Goal: Task Accomplishment & Management: Manage account settings

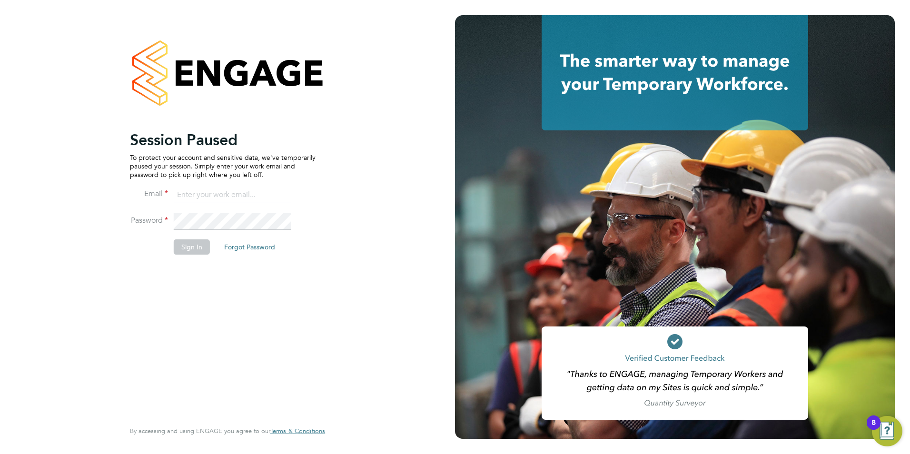
type input "chloe@18rec.com"
click at [183, 246] on button "Sign In" at bounding box center [192, 246] width 36 height 15
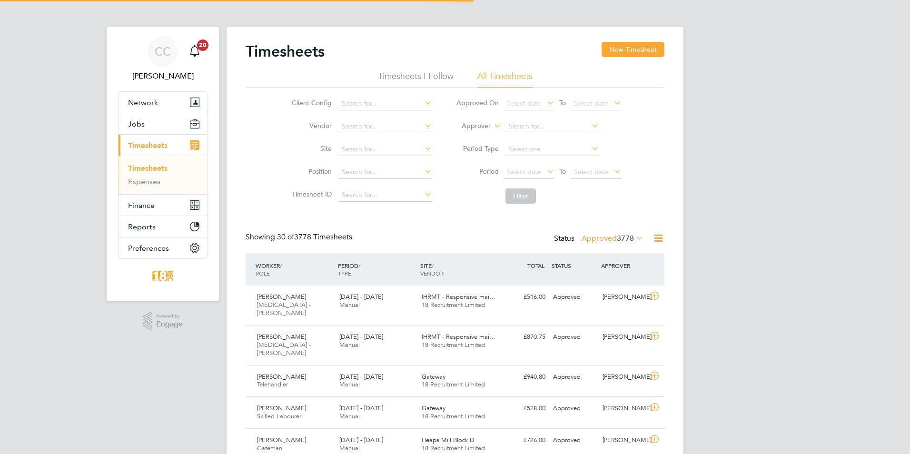
click at [617, 243] on span "3778" at bounding box center [625, 239] width 17 height 10
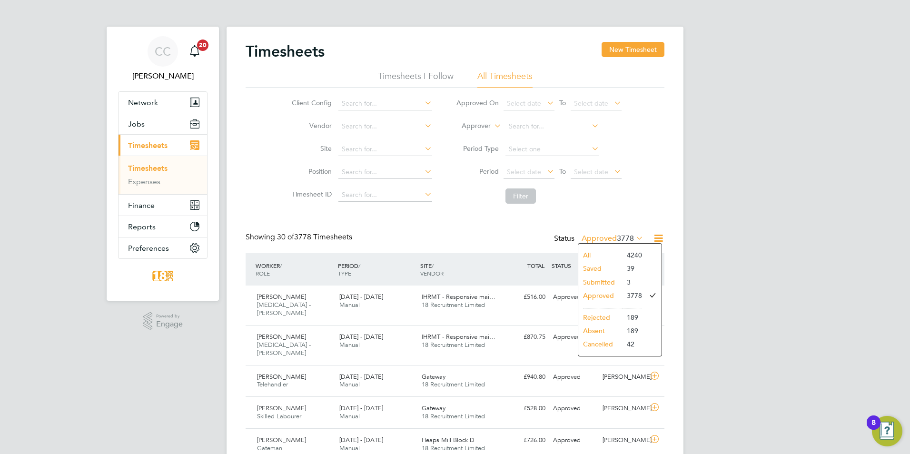
click at [628, 287] on li "3" at bounding box center [632, 281] width 20 height 13
click at [614, 239] on label "Approved 3778" at bounding box center [612, 239] width 62 height 10
click at [586, 282] on li "Submitted" at bounding box center [600, 281] width 44 height 13
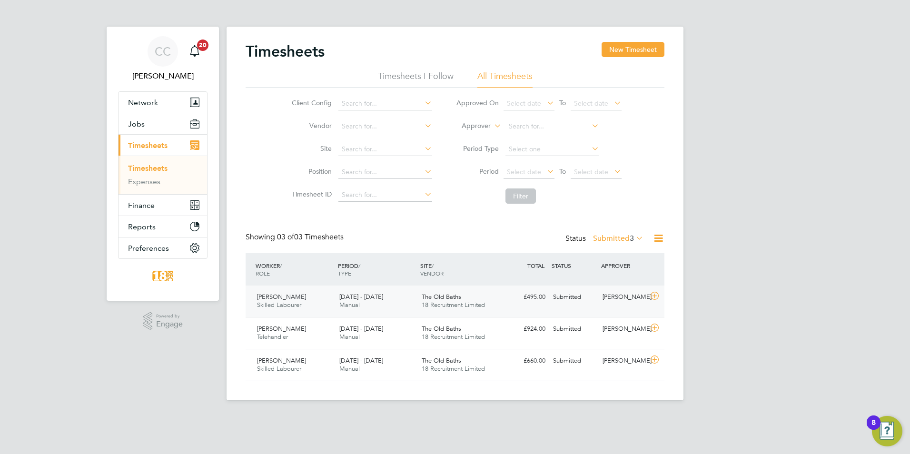
click at [590, 287] on div "Paul Ross Skilled Labourer 15 - 21 Sep 2025 15 - 21 Sep 2025 Manual The Old Bat…" at bounding box center [454, 300] width 419 height 31
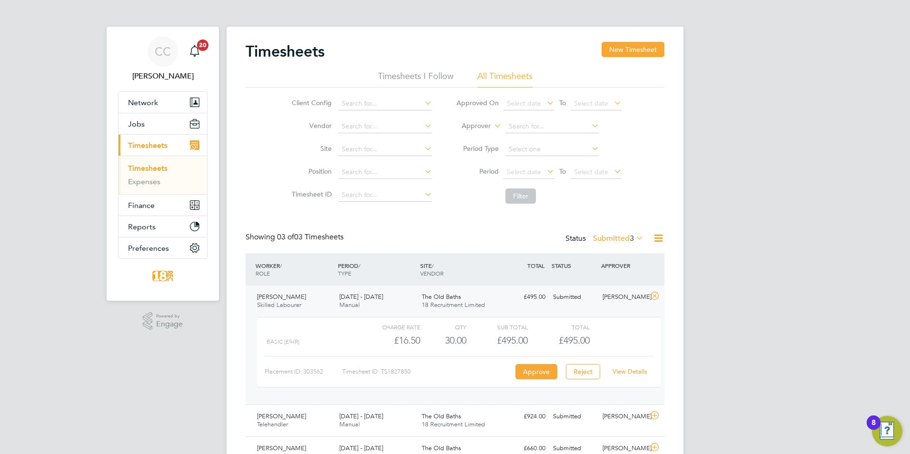
click at [625, 370] on link "View Details" at bounding box center [629, 371] width 35 height 8
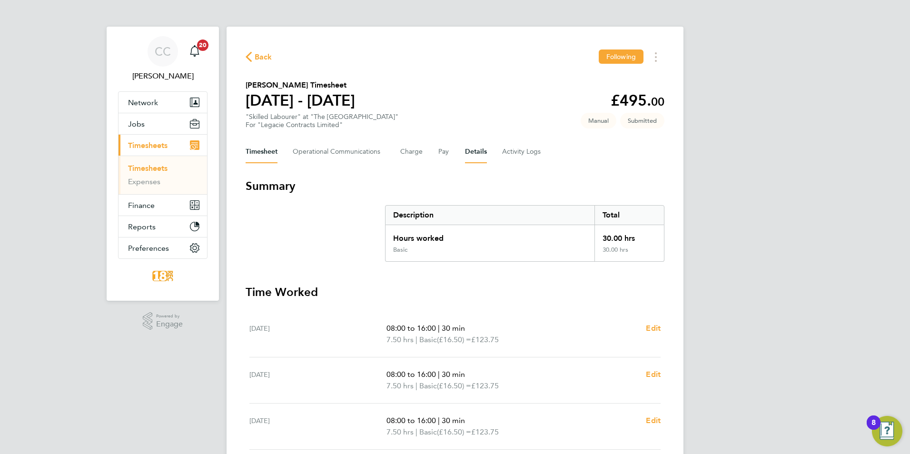
click at [483, 149] on button "Details" at bounding box center [476, 151] width 22 height 23
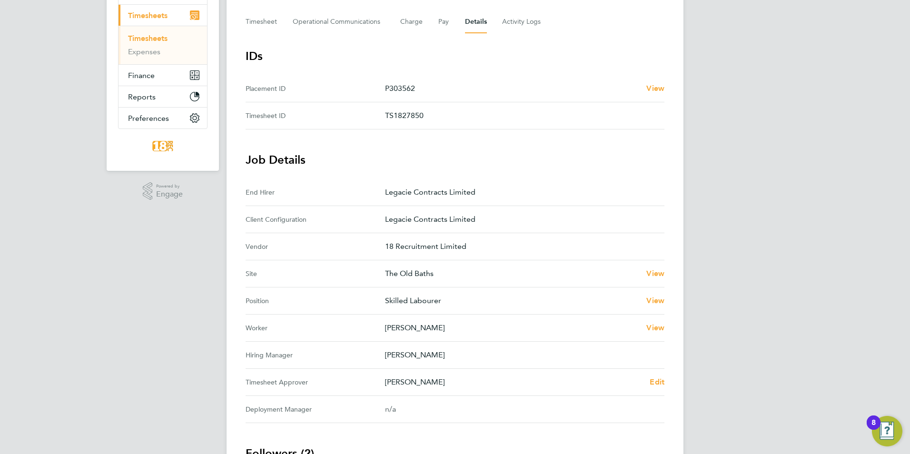
scroll to position [190, 0]
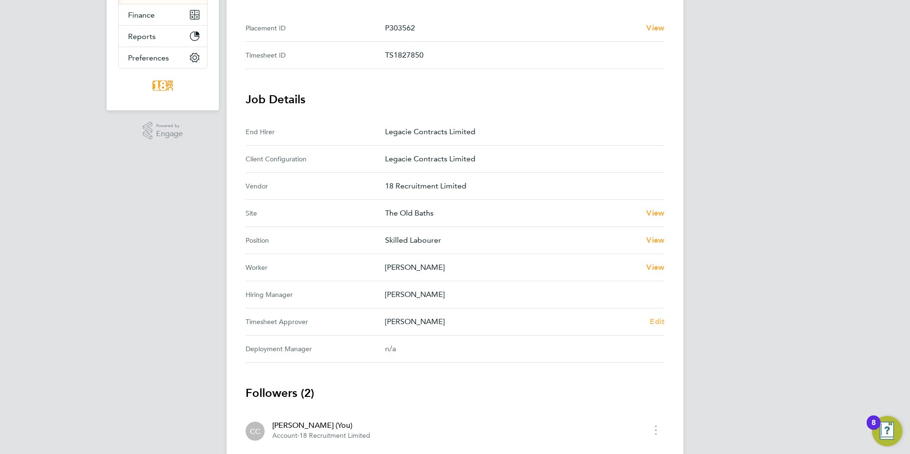
click at [654, 320] on span "Edit" at bounding box center [656, 321] width 15 height 9
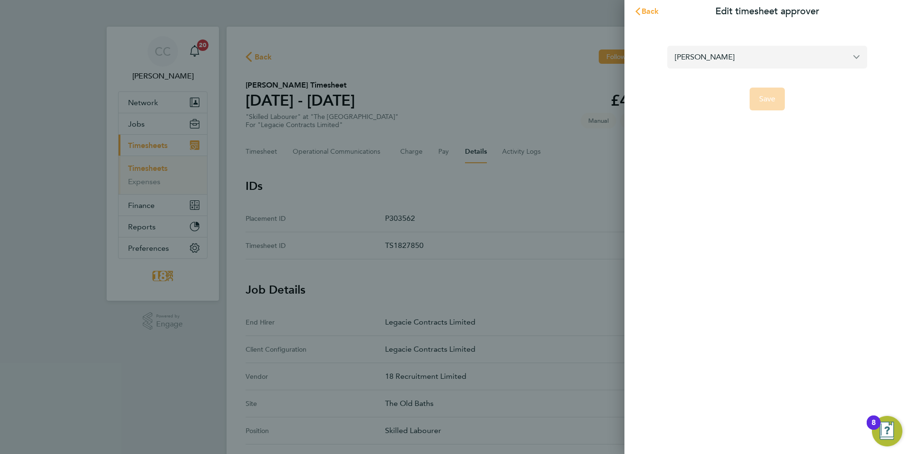
click at [709, 61] on input "Anthony McNicholas" at bounding box center [767, 57] width 200 height 22
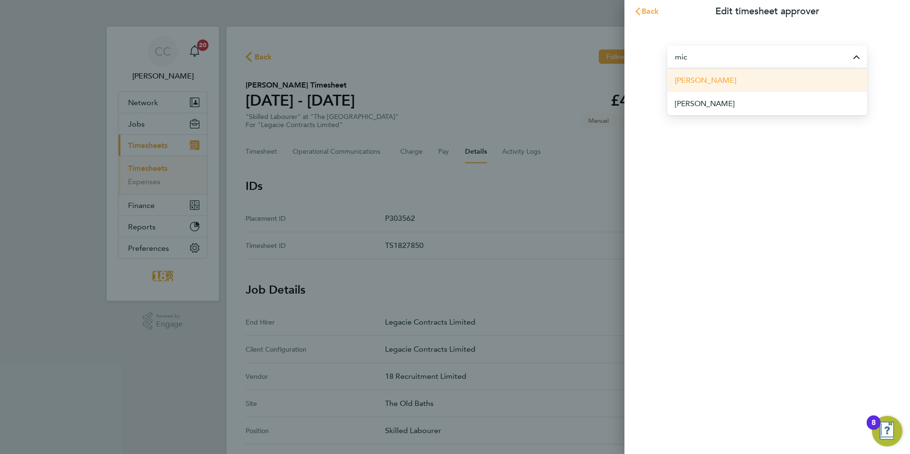
click at [704, 86] on span "Michael Carroll" at bounding box center [705, 80] width 61 height 11
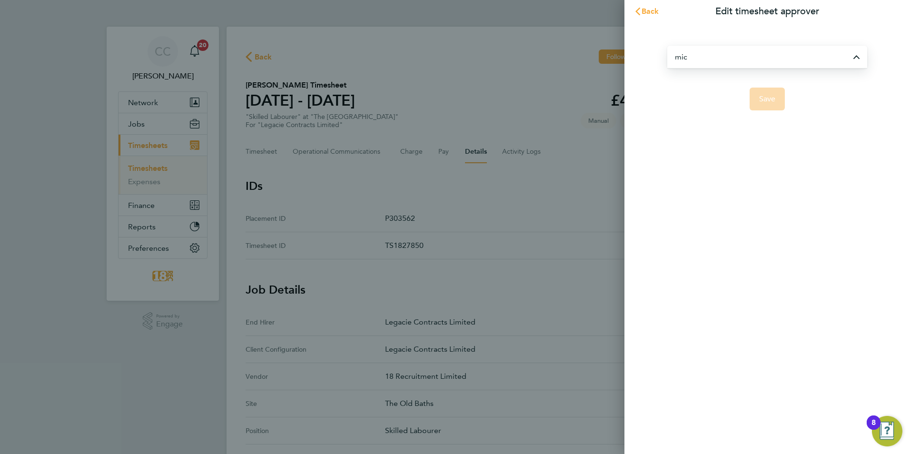
type input "Michael Carroll"
click at [768, 98] on span "Save" at bounding box center [767, 99] width 17 height 10
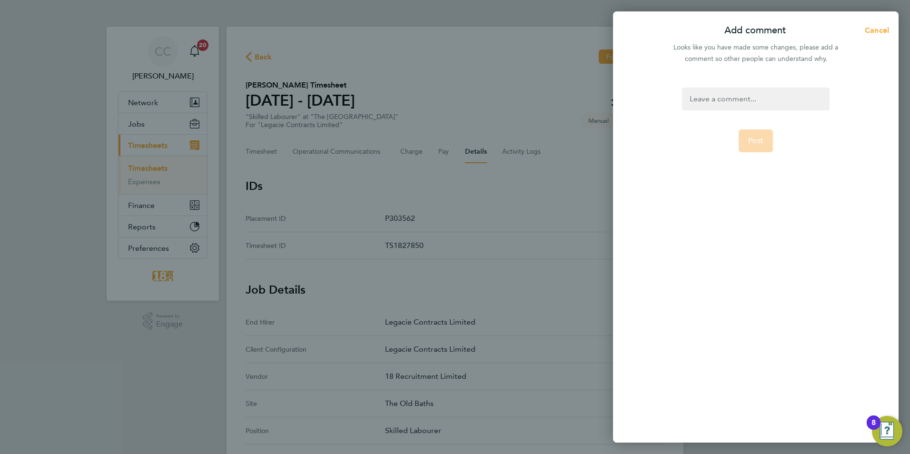
click at [721, 90] on div at bounding box center [755, 99] width 147 height 23
click at [753, 141] on span "Post" at bounding box center [756, 141] width 16 height 10
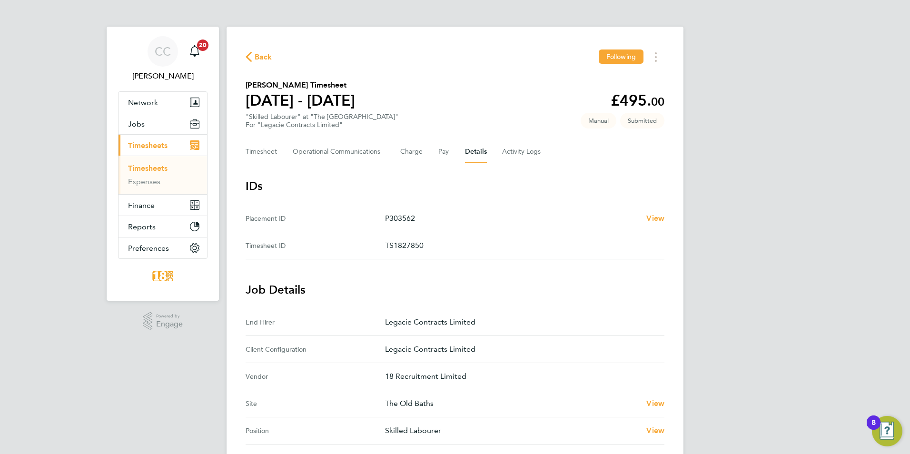
click at [260, 56] on span "Back" at bounding box center [264, 56] width 18 height 11
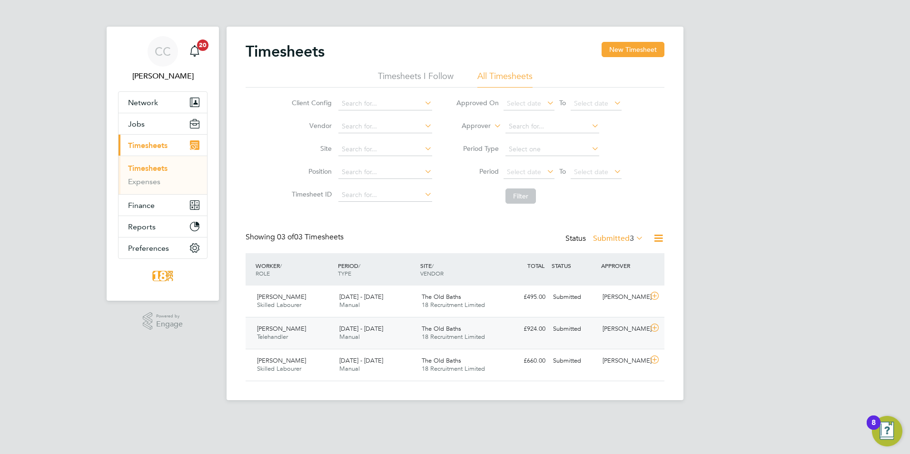
click at [426, 332] on span "The Old Baths" at bounding box center [441, 328] width 39 height 8
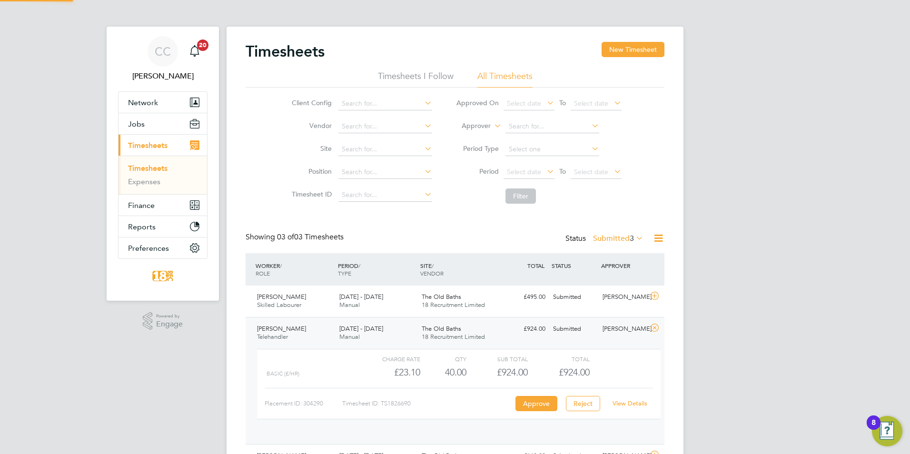
scroll to position [16, 93]
click at [642, 406] on link "View Details" at bounding box center [629, 403] width 35 height 8
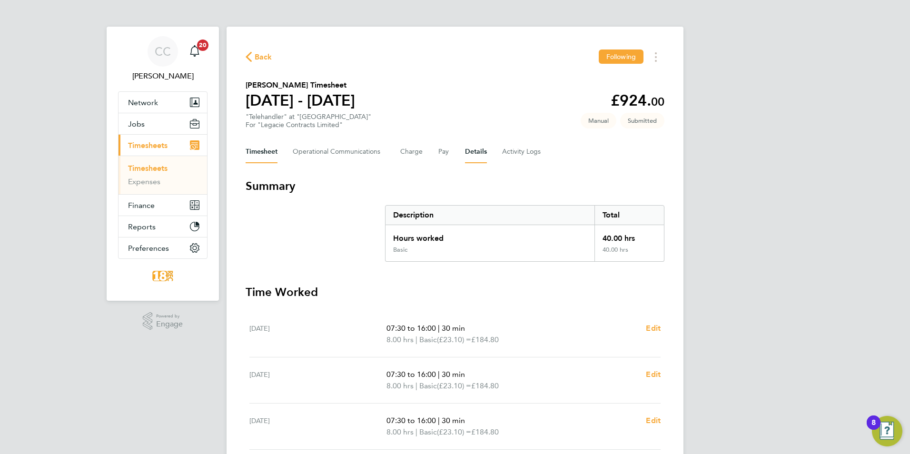
click at [474, 148] on button "Details" at bounding box center [476, 151] width 22 height 23
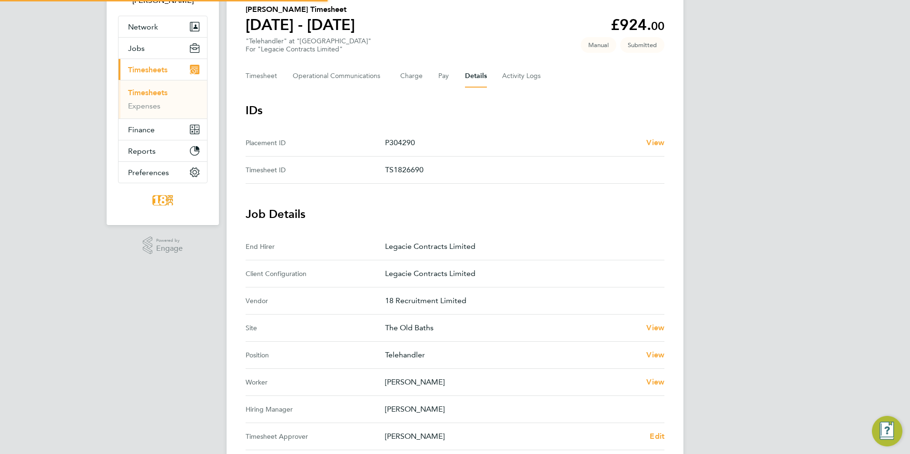
scroll to position [232, 0]
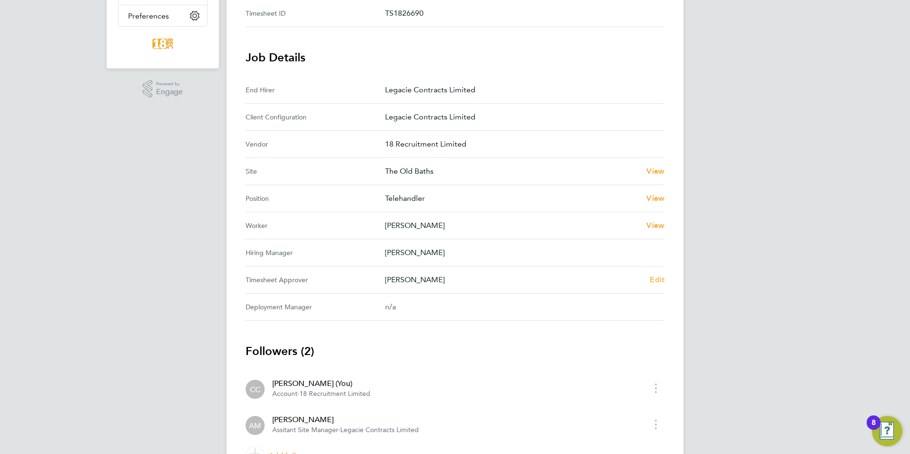
click at [653, 279] on span "Edit" at bounding box center [656, 279] width 15 height 9
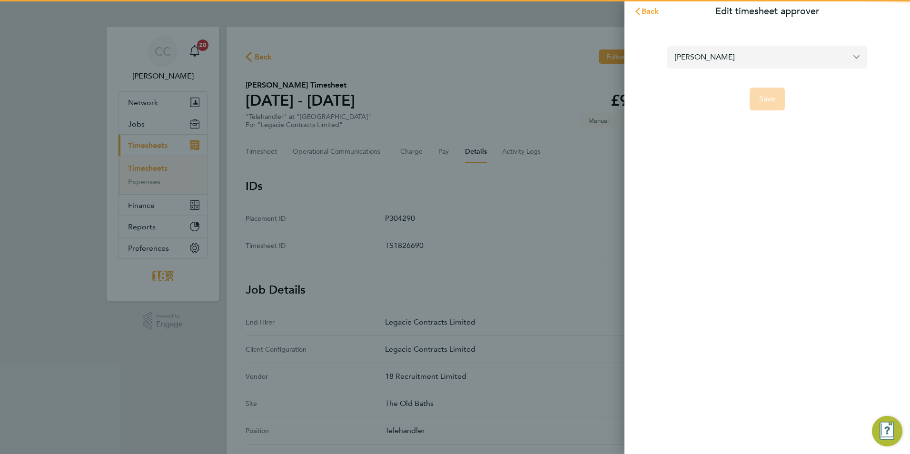
click at [728, 58] on input "[PERSON_NAME]" at bounding box center [767, 57] width 200 height 22
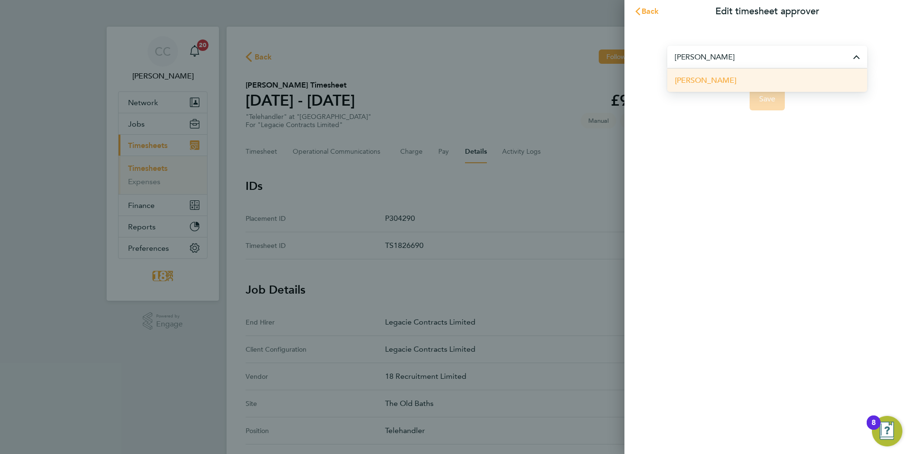
click at [705, 71] on li "[PERSON_NAME]" at bounding box center [767, 80] width 200 height 23
type input "[PERSON_NAME]"
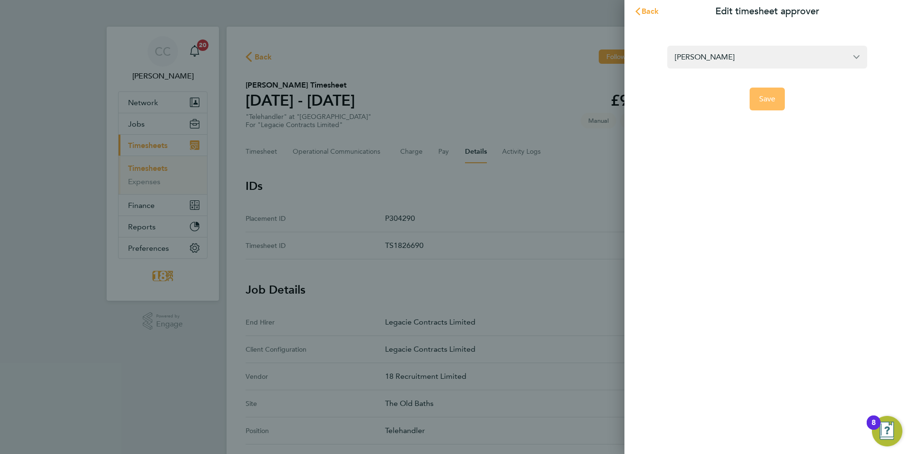
click at [760, 94] on span "Save" at bounding box center [767, 99] width 17 height 10
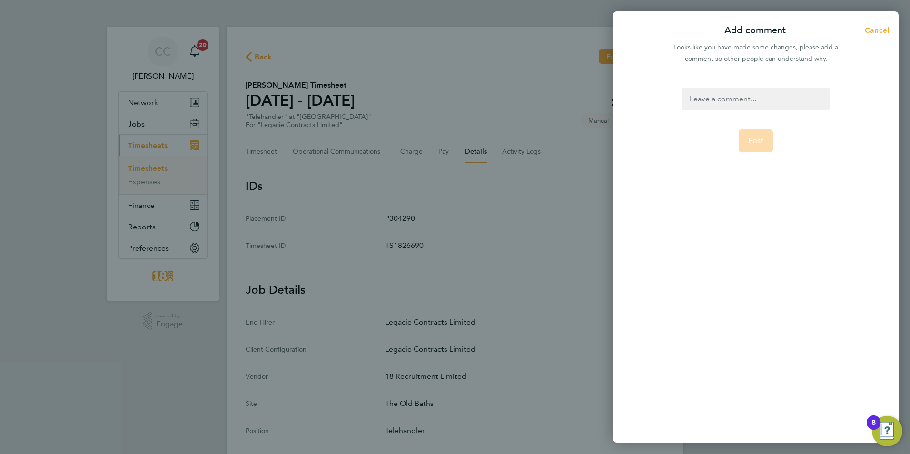
click at [736, 91] on div at bounding box center [755, 99] width 147 height 23
click at [757, 150] on button "Post" at bounding box center [755, 140] width 35 height 23
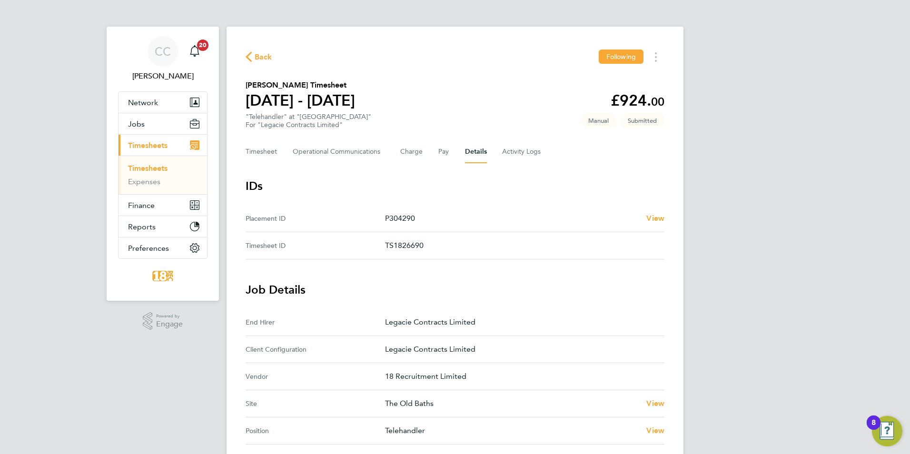
click at [249, 60] on icon "button" at bounding box center [248, 57] width 6 height 10
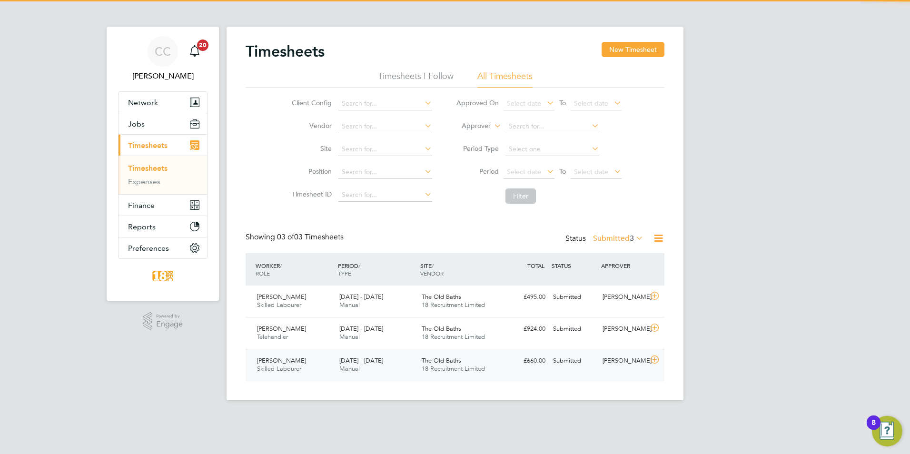
click at [343, 377] on div "Lucas Smith Skilled Labourer 15 - 21 Sep 2025 15 - 21 Sep 2025 Manual The Old B…" at bounding box center [454, 365] width 419 height 32
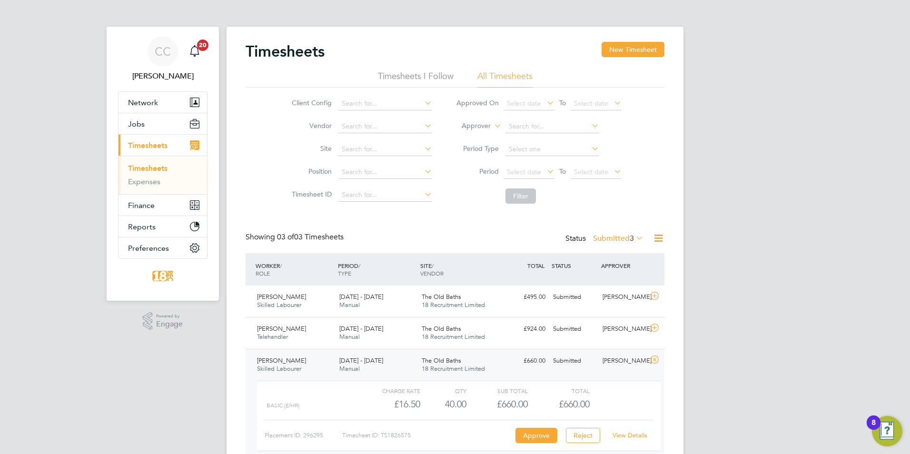
scroll to position [16, 93]
click at [630, 436] on link "View Details" at bounding box center [629, 435] width 35 height 8
drag, startPoint x: 343, startPoint y: 13, endPoint x: 445, endPoint y: 243, distance: 251.1
click at [363, 46] on app-barbie "Timesheets New Timesheet Timesheets I Follow All Timesheets Client Config Vendo…" at bounding box center [454, 244] width 457 height 488
click at [733, 159] on div "CC Chloe Crayden Notifications 20 Applications: Network Team Members Businesses…" at bounding box center [455, 251] width 910 height 503
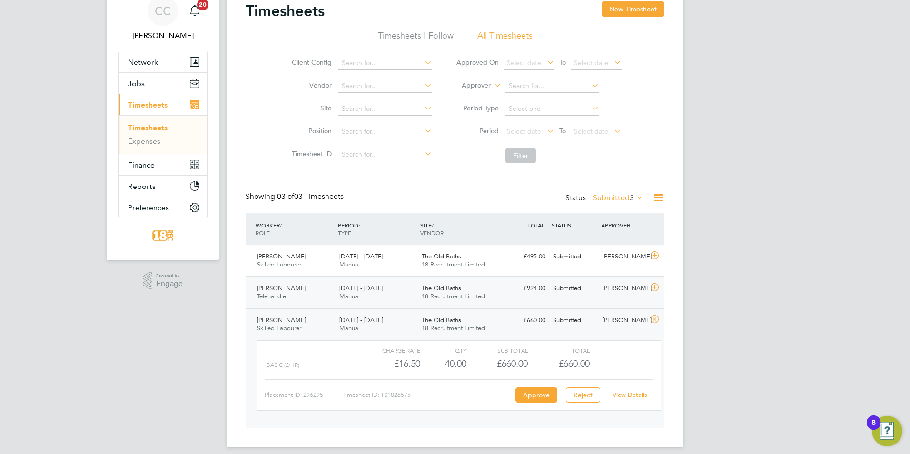
scroll to position [49, 0]
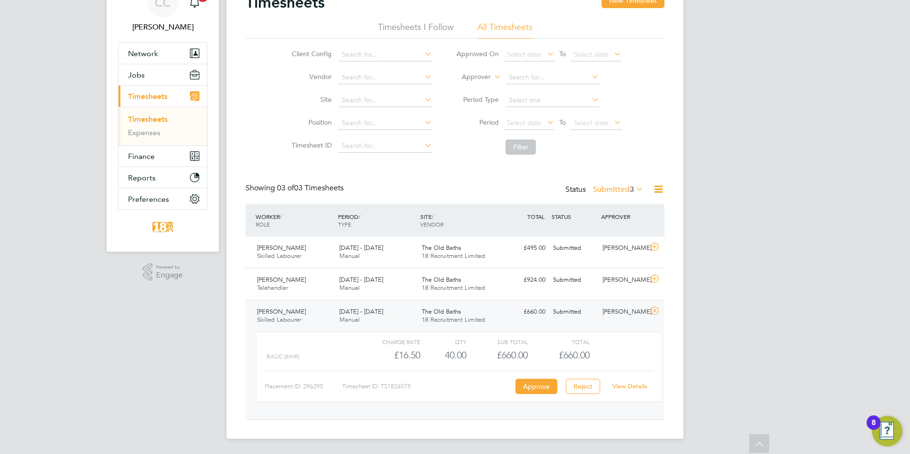
click at [825, 121] on div "CC Chloe Crayden Notifications 20 Applications: Network Team Members Businesses…" at bounding box center [455, 202] width 910 height 503
click at [785, 191] on div "CC Chloe Crayden Notifications 20 Applications: Network Team Members Businesses…" at bounding box center [455, 202] width 910 height 503
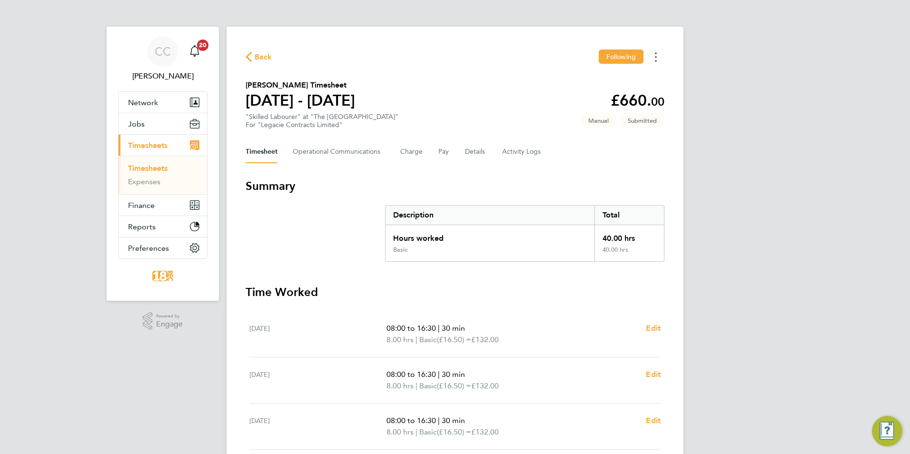
click at [657, 56] on button "Timesheets Menu" at bounding box center [655, 56] width 17 height 15
click at [474, 152] on button "Details" at bounding box center [476, 151] width 22 height 23
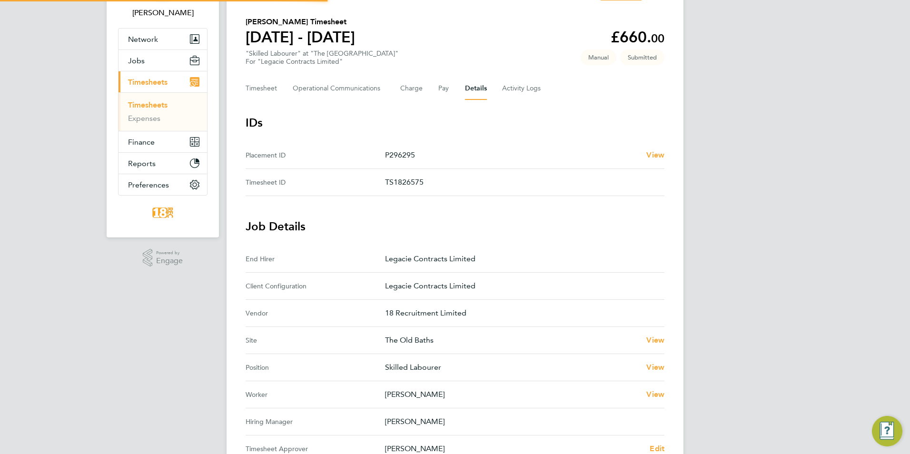
scroll to position [232, 0]
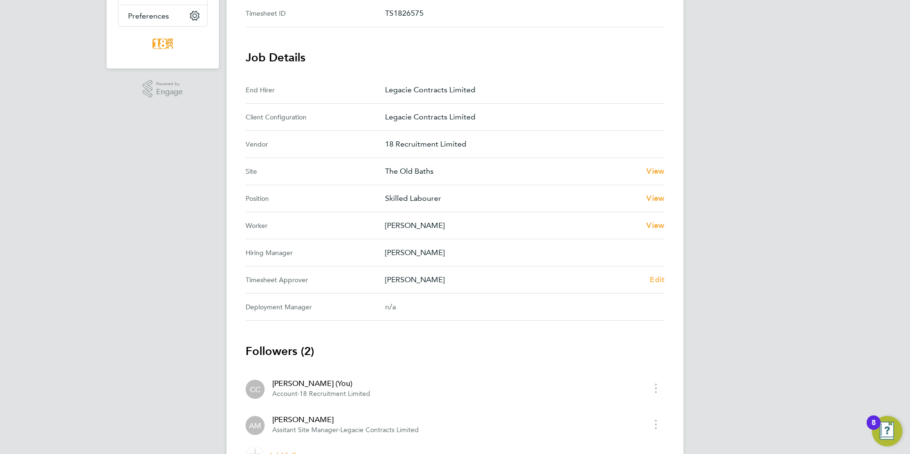
click at [659, 285] on link "Edit" at bounding box center [656, 279] width 15 height 11
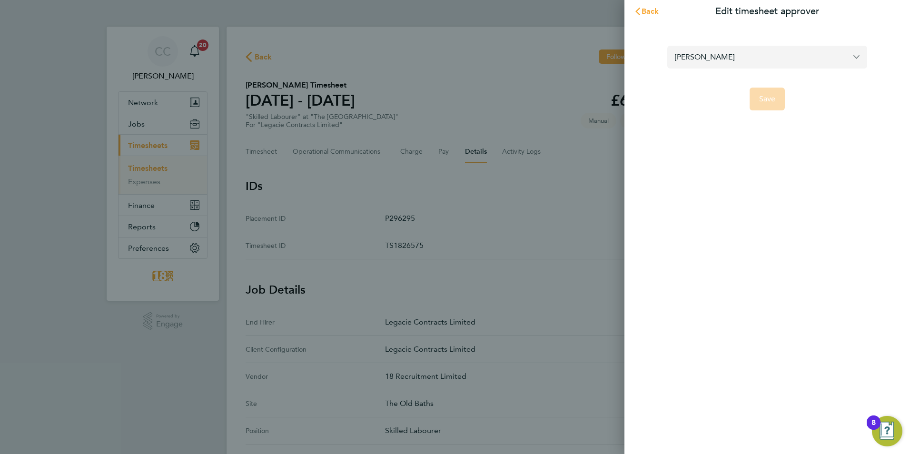
click at [722, 55] on input "[PERSON_NAME]" at bounding box center [767, 57] width 200 height 22
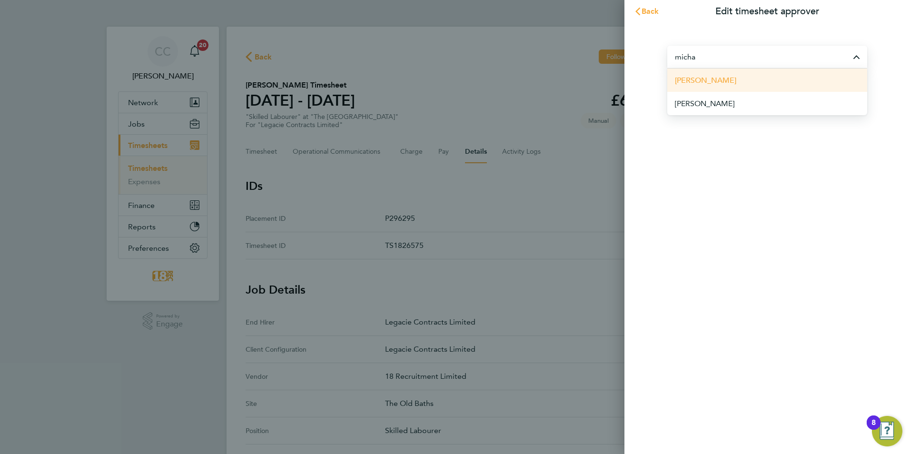
click at [749, 78] on li "[PERSON_NAME]" at bounding box center [767, 80] width 200 height 23
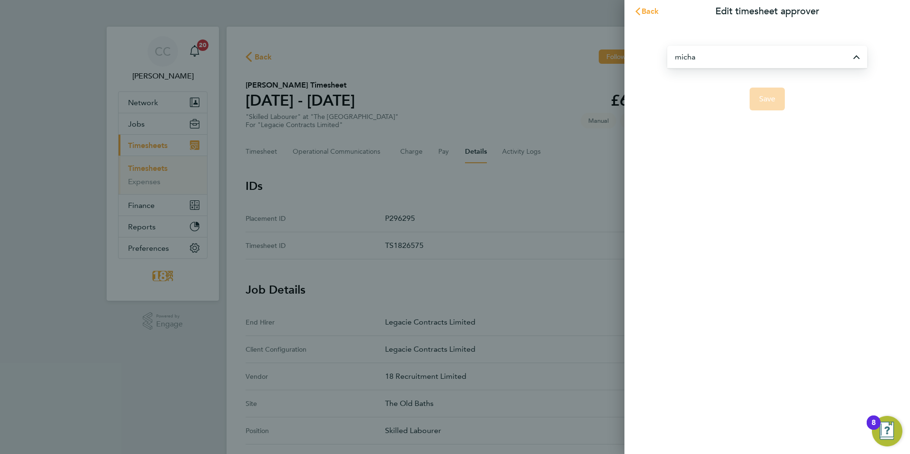
type input "[PERSON_NAME]"
click at [761, 109] on button "Save" at bounding box center [767, 99] width 36 height 23
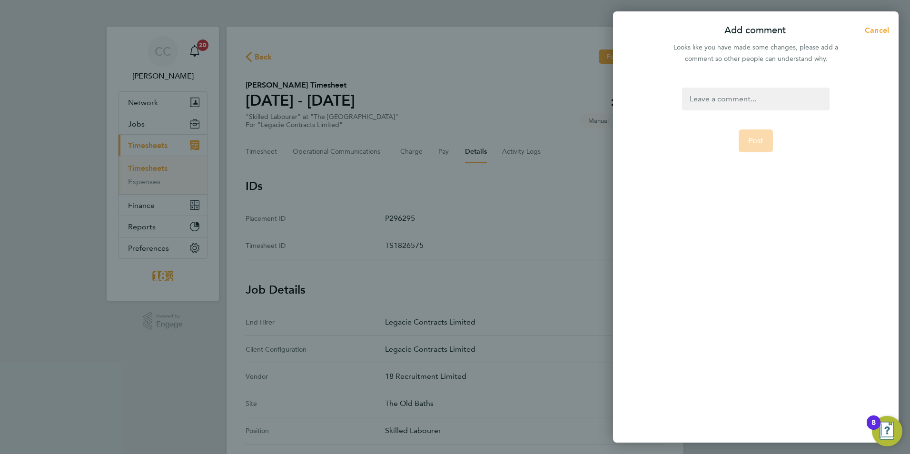
click at [752, 103] on div at bounding box center [755, 99] width 147 height 23
click at [745, 88] on div "Post" at bounding box center [755, 259] width 285 height 366
click at [745, 96] on div at bounding box center [755, 99] width 147 height 23
click at [726, 94] on div at bounding box center [755, 99] width 147 height 23
click at [747, 148] on button "Post" at bounding box center [755, 152] width 35 height 23
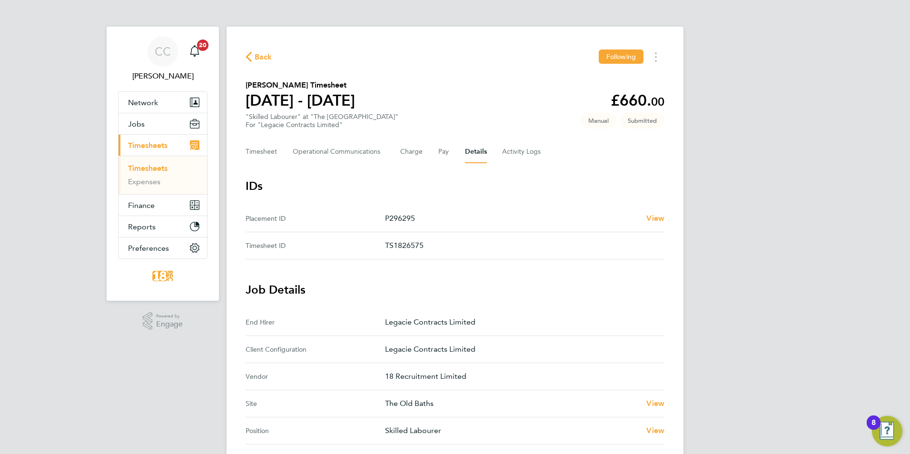
click at [256, 56] on span "Back" at bounding box center [264, 56] width 18 height 11
